Goal: Find specific page/section: Find specific page/section

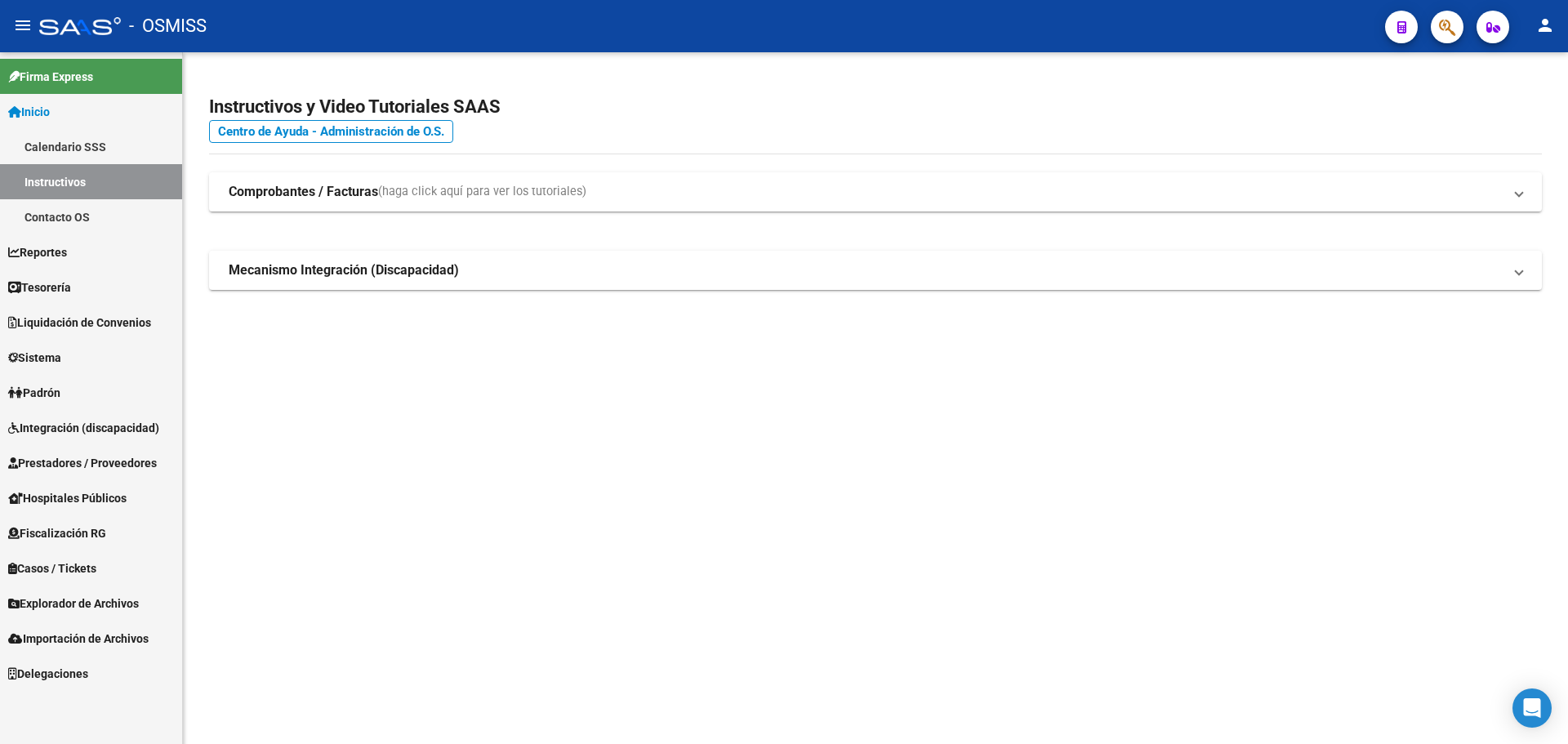
click at [159, 288] on link "Tesorería" at bounding box center [91, 287] width 182 height 36
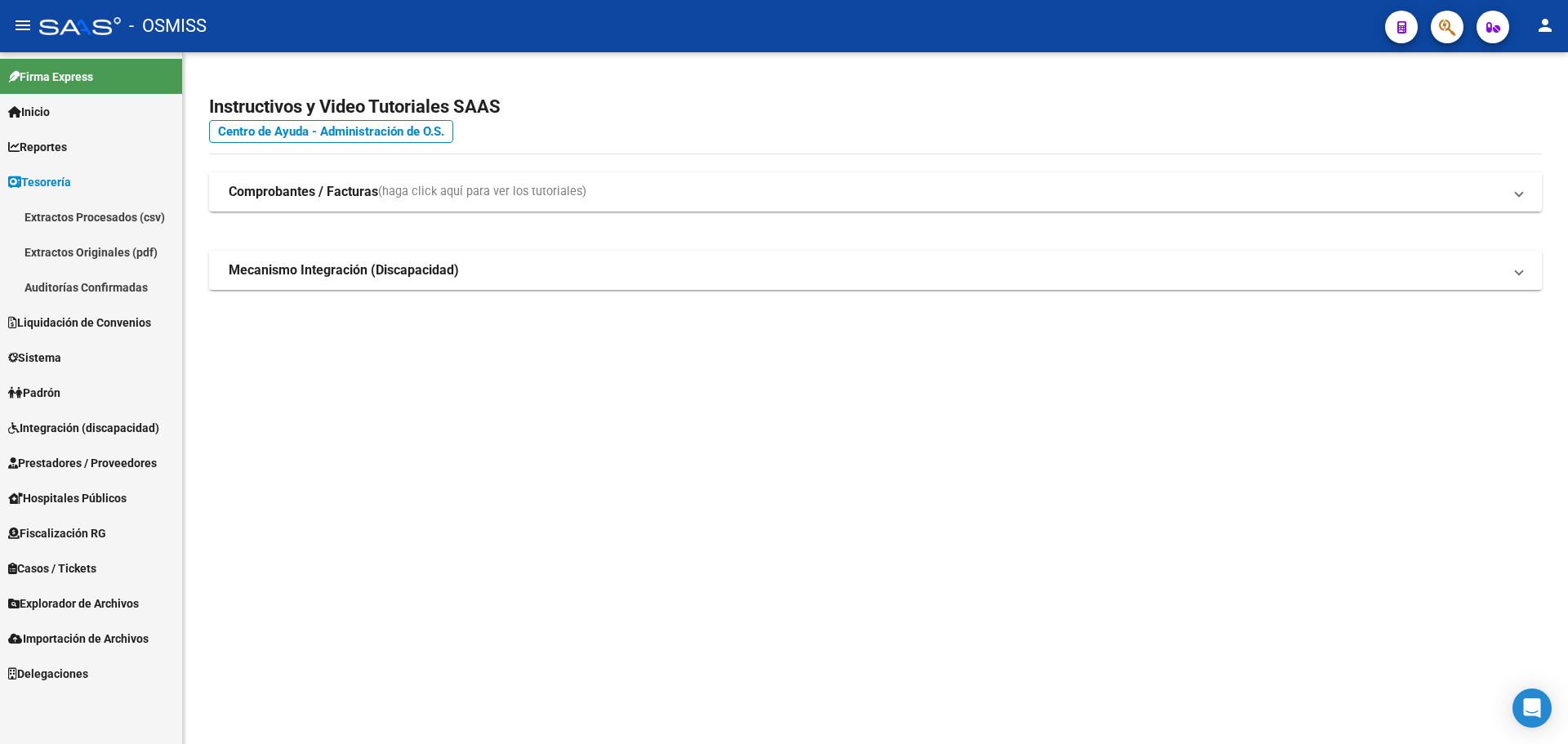
click at [118, 288] on link "Auditorías Confirmadas" at bounding box center [91, 287] width 182 height 36
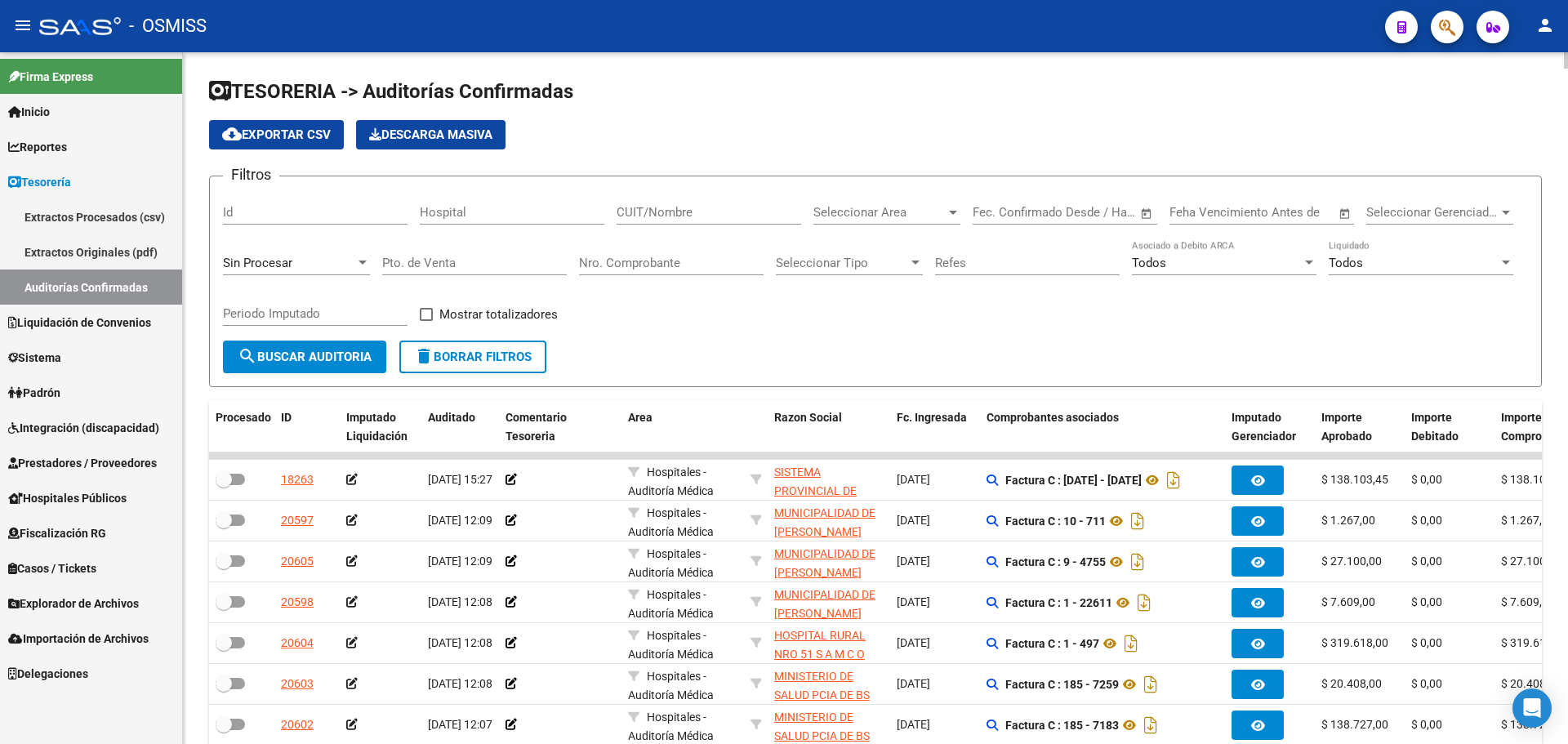
click at [329, 254] on div "Sin Procesar" at bounding box center [297, 257] width 147 height 36
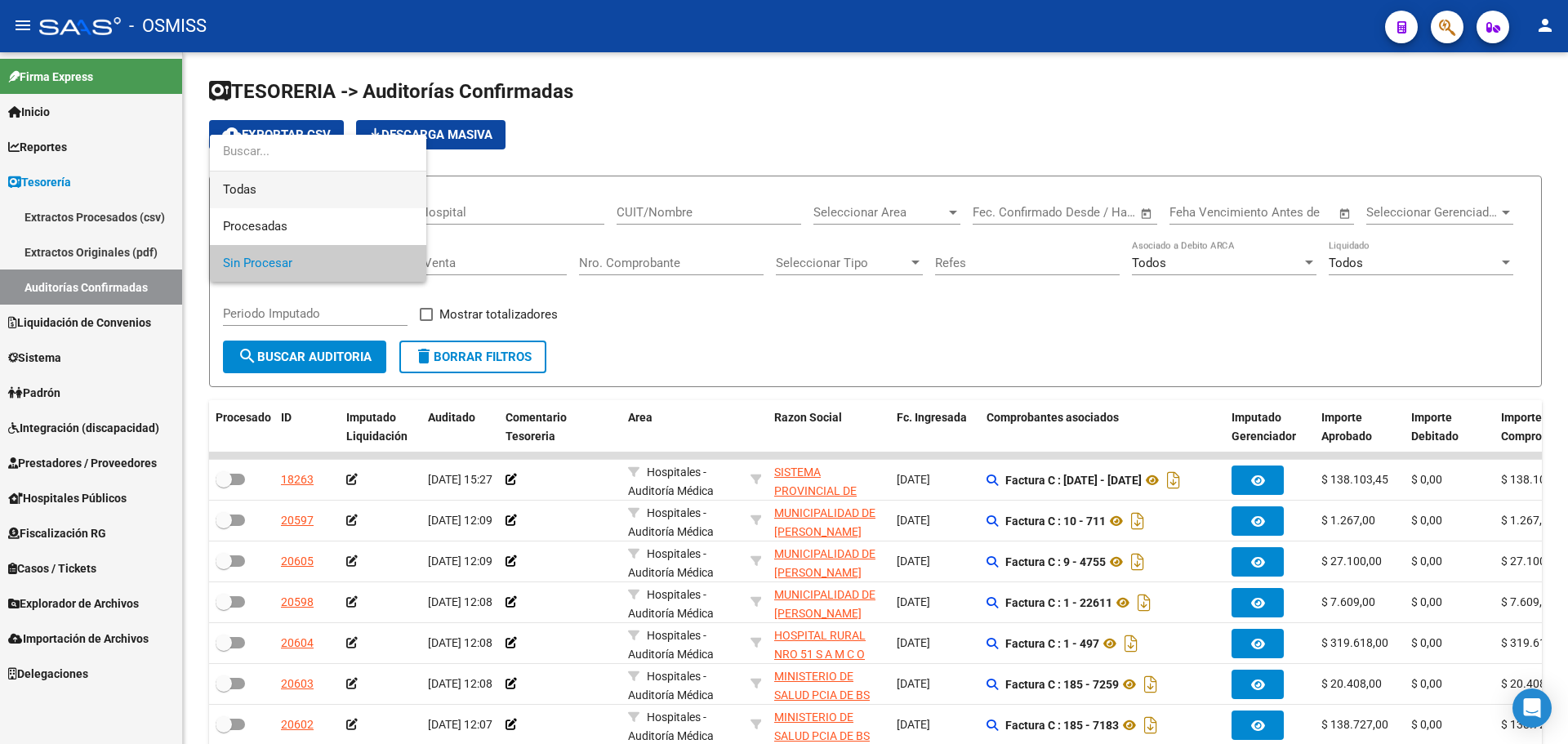
click at [322, 187] on span "Todas" at bounding box center [319, 190] width 190 height 36
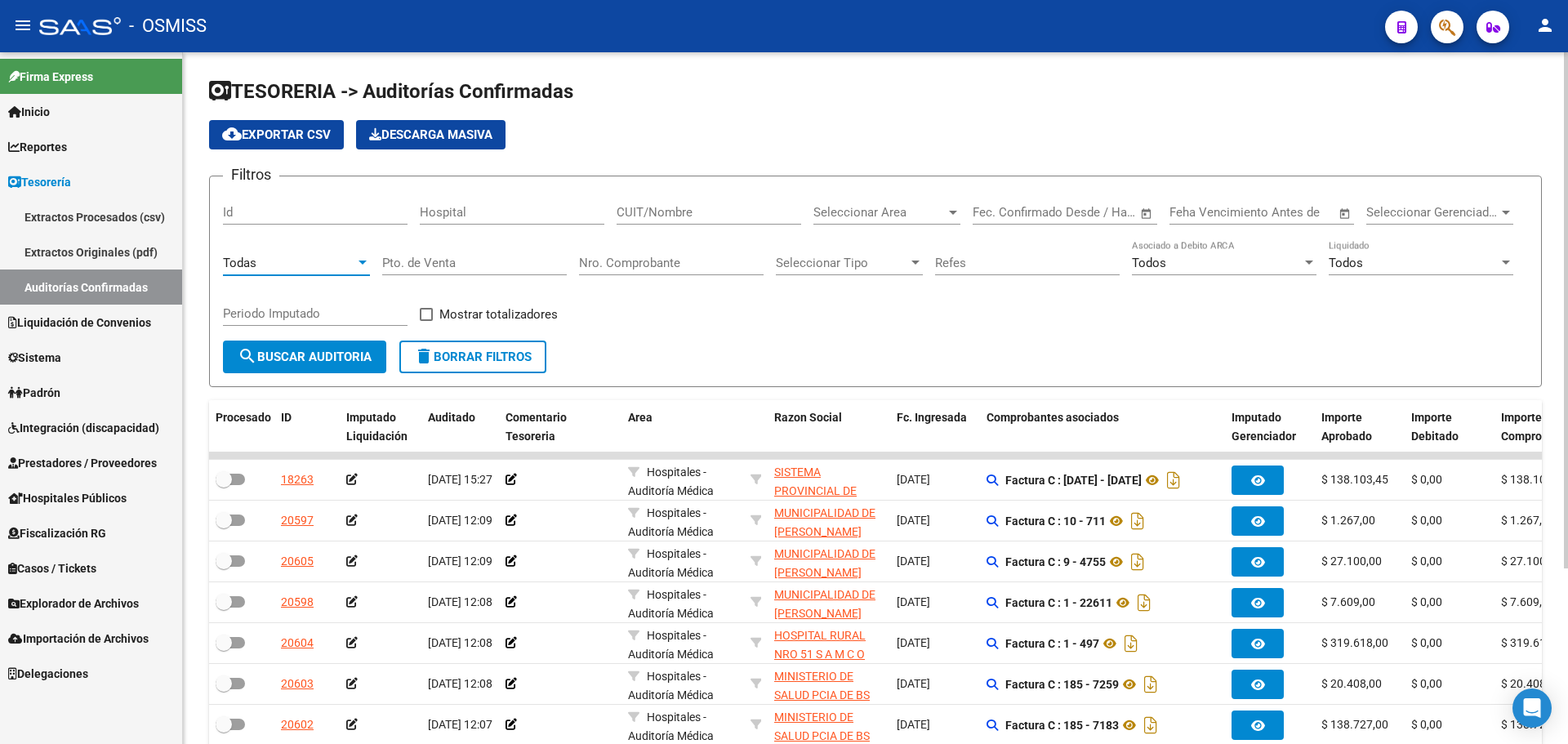
click at [617, 262] on input "Nro. Comprobante" at bounding box center [671, 262] width 184 height 15
type input "2725"
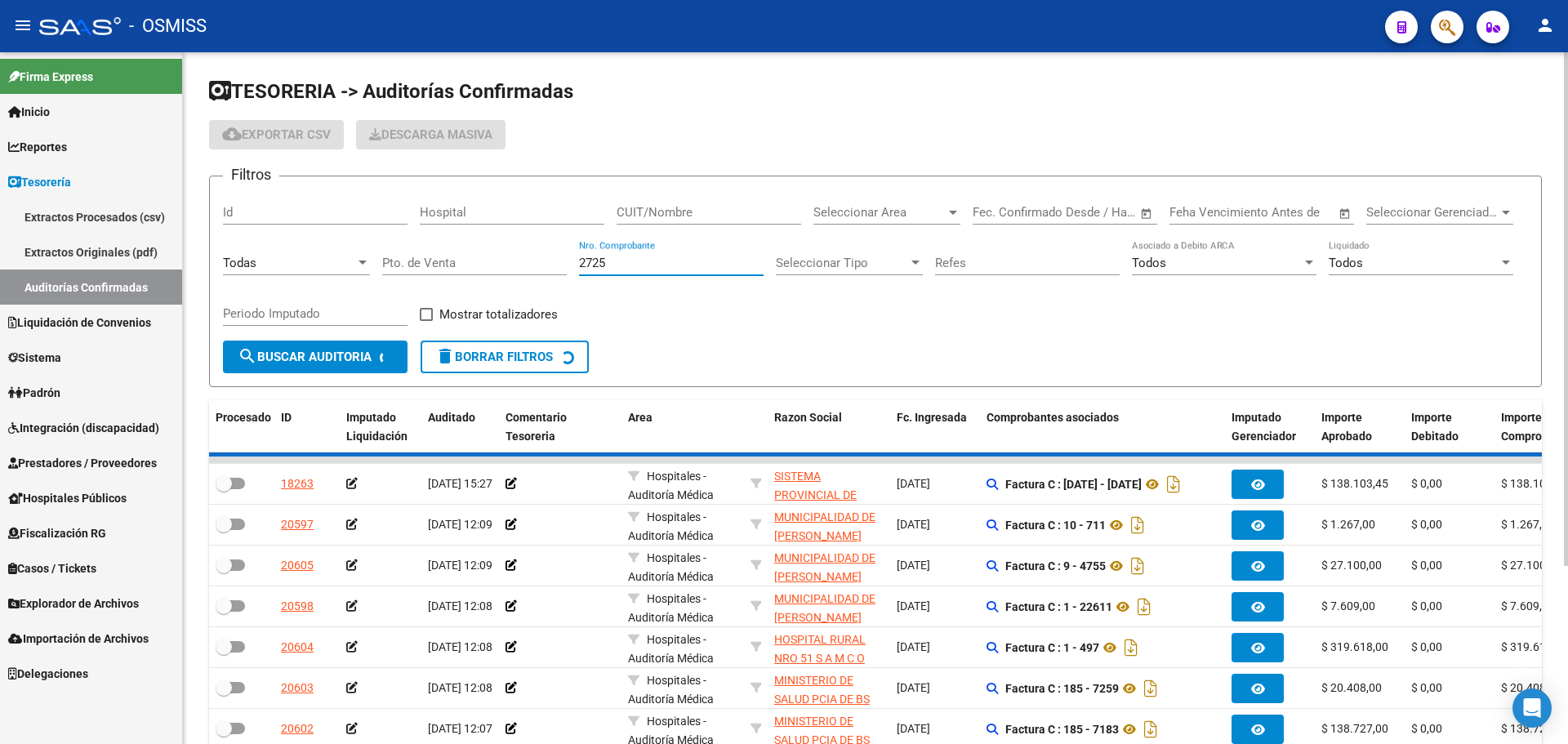
checkbox input "true"
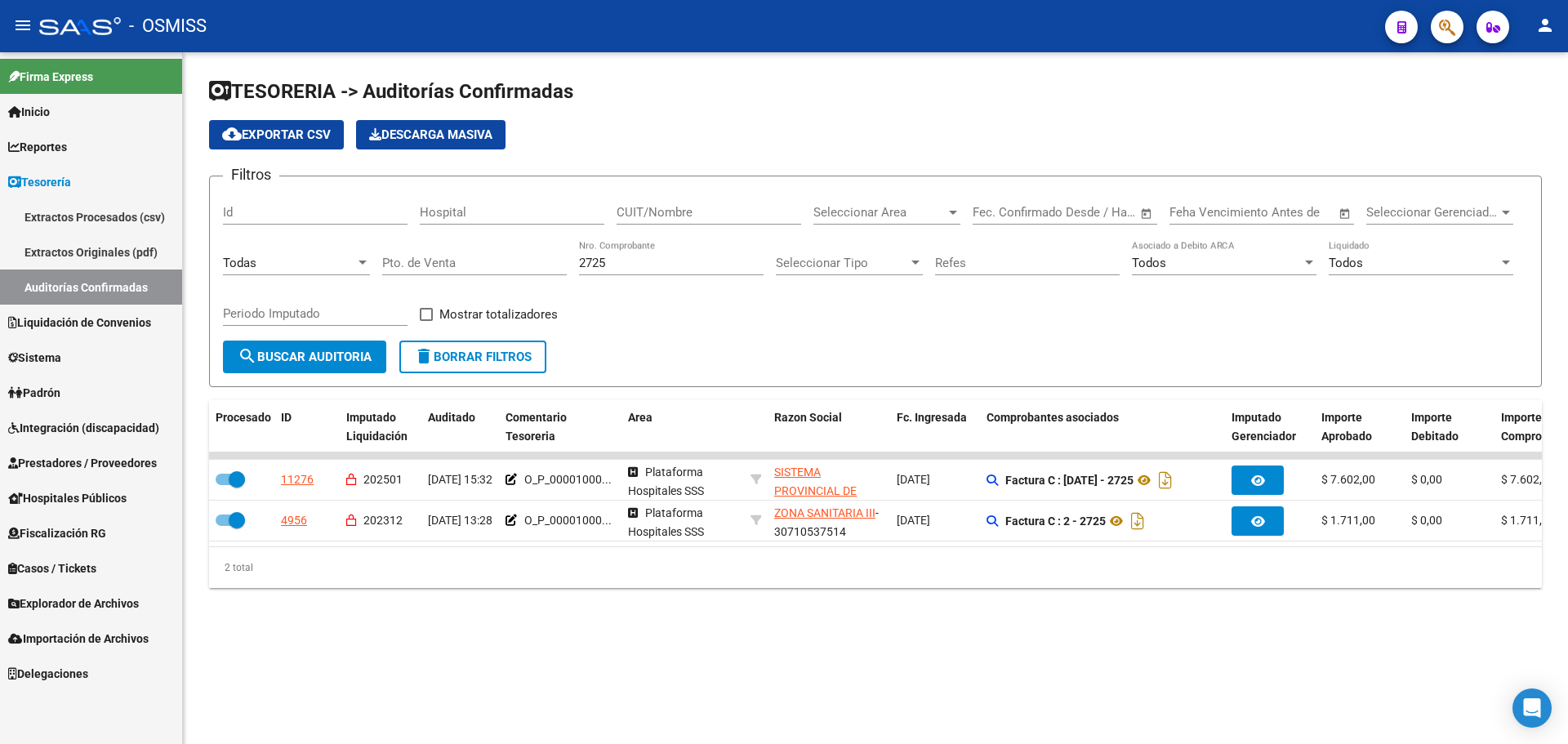
click at [842, 378] on form "Filtros Id Hospital CUIT/Nombre Seleccionar Area Seleccionar Area Fecha inicio …" at bounding box center [874, 281] width 1332 height 211
drag, startPoint x: 699, startPoint y: 265, endPoint x: 341, endPoint y: 265, distance: 358.0
click at [341, 265] on div "Filtros Id Hospital CUIT/Nombre Seleccionar Area Seleccionar Area Fecha inicio …" at bounding box center [875, 265] width 1305 height 152
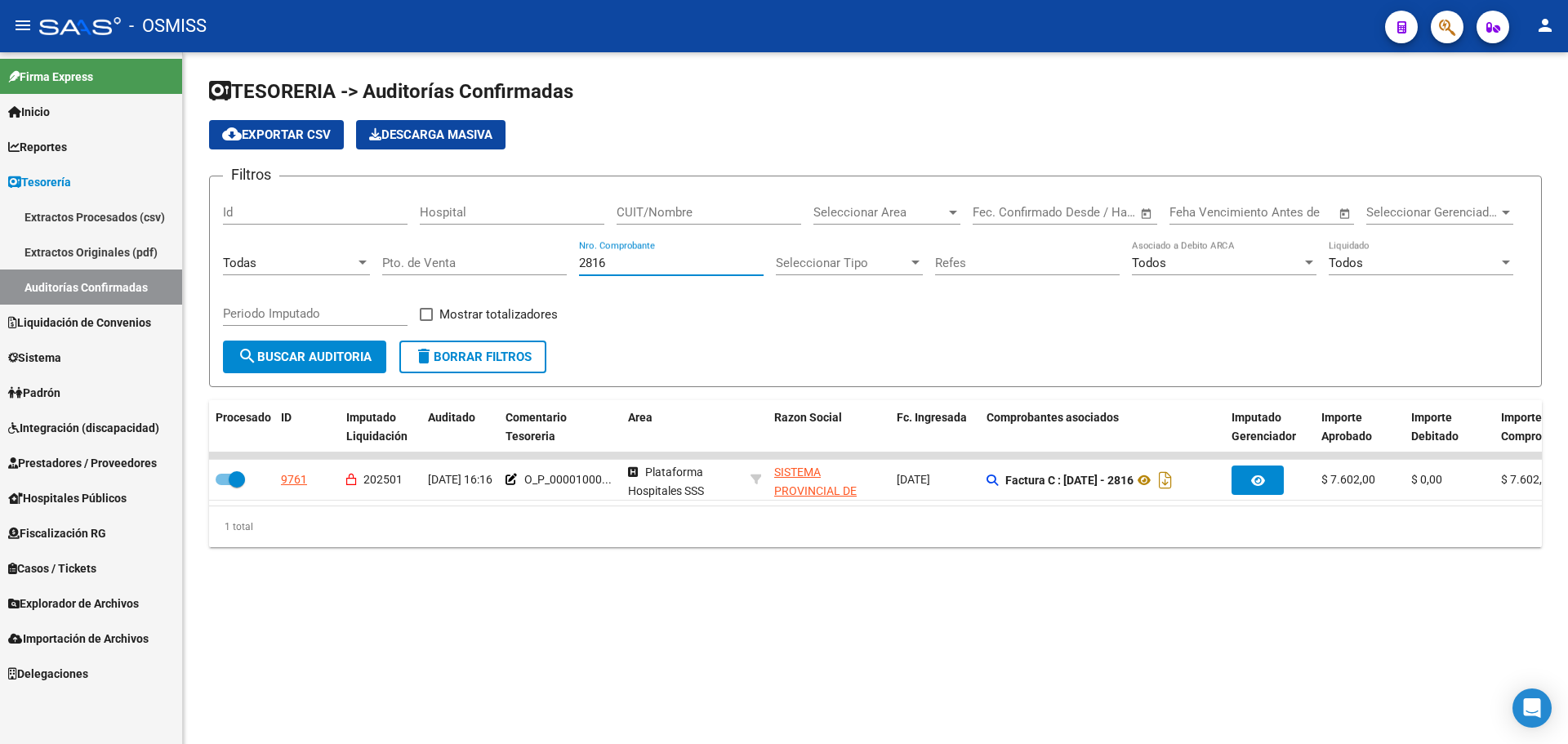
drag, startPoint x: 626, startPoint y: 262, endPoint x: 246, endPoint y: 249, distance: 380.2
click at [246, 249] on div "Filtros Id Hospital CUIT/Nombre Seleccionar Area Seleccionar Area Fecha inicio …" at bounding box center [875, 265] width 1305 height 152
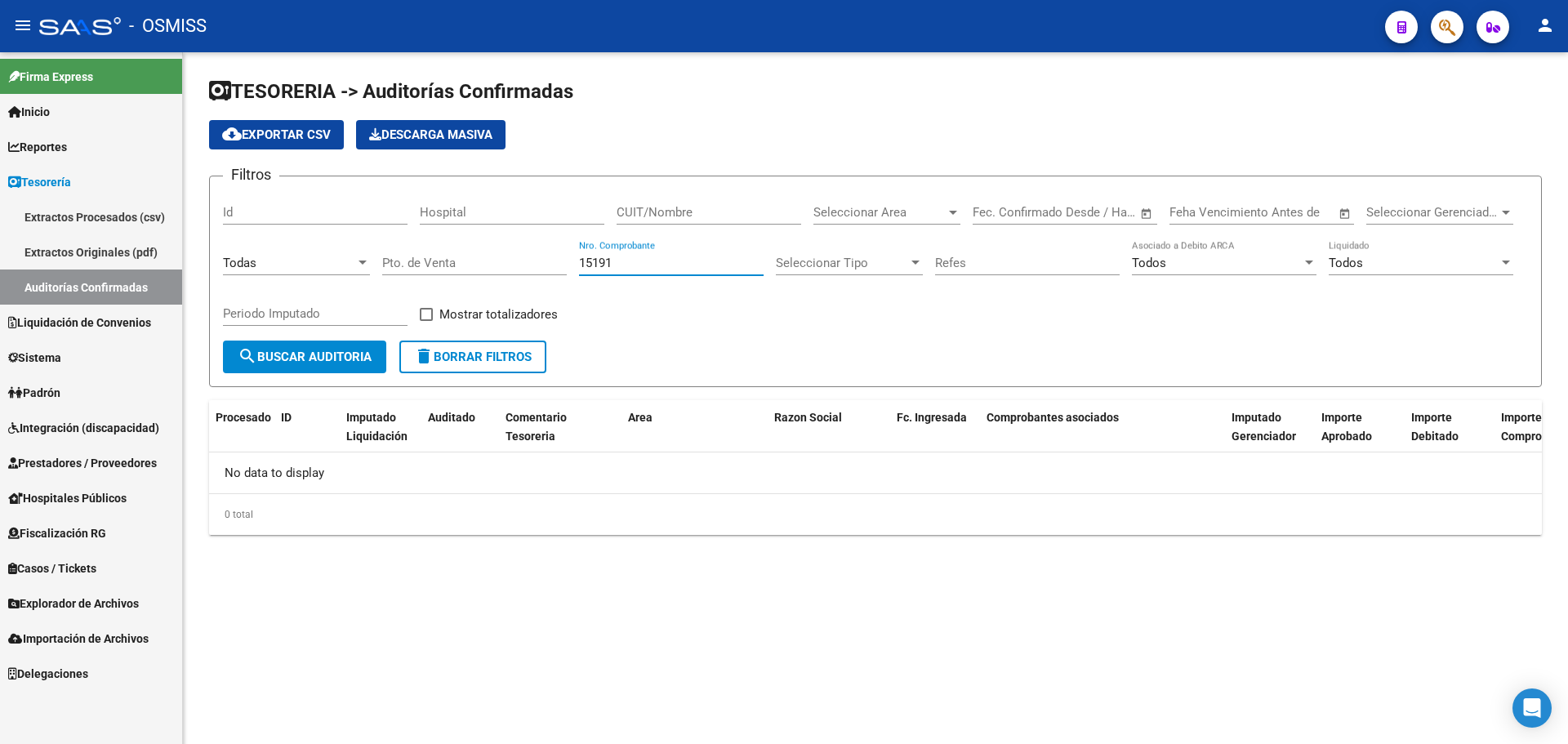
type input "15191"
click at [452, 523] on div "0 total" at bounding box center [874, 514] width 1332 height 41
click at [669, 507] on div "0 total" at bounding box center [874, 514] width 1332 height 41
